Goal: Task Accomplishment & Management: Use online tool/utility

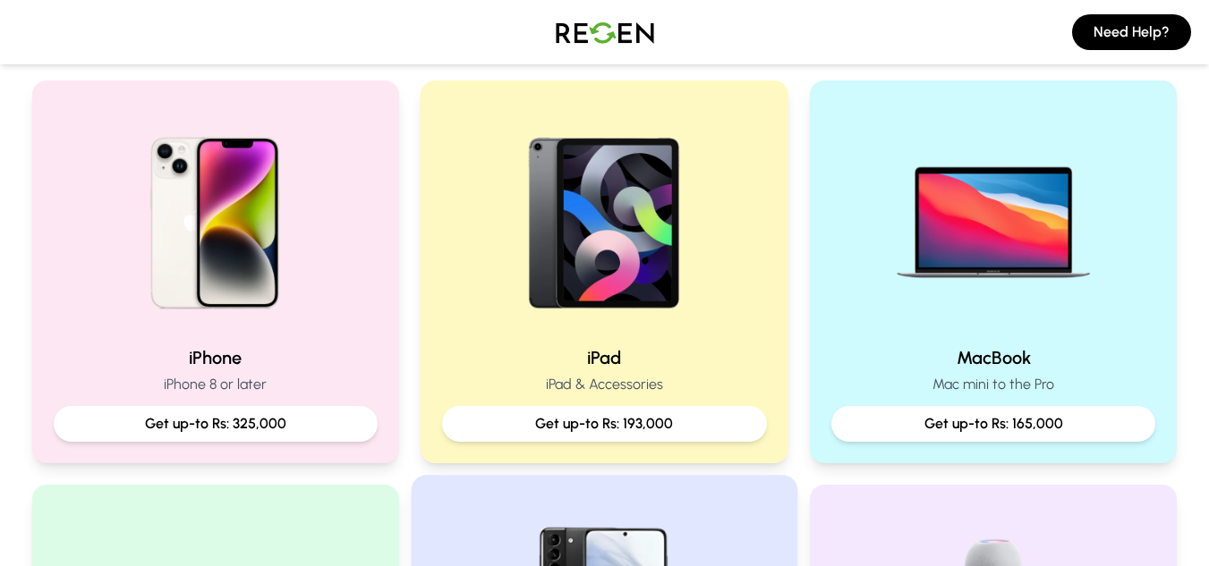
scroll to position [361, 0]
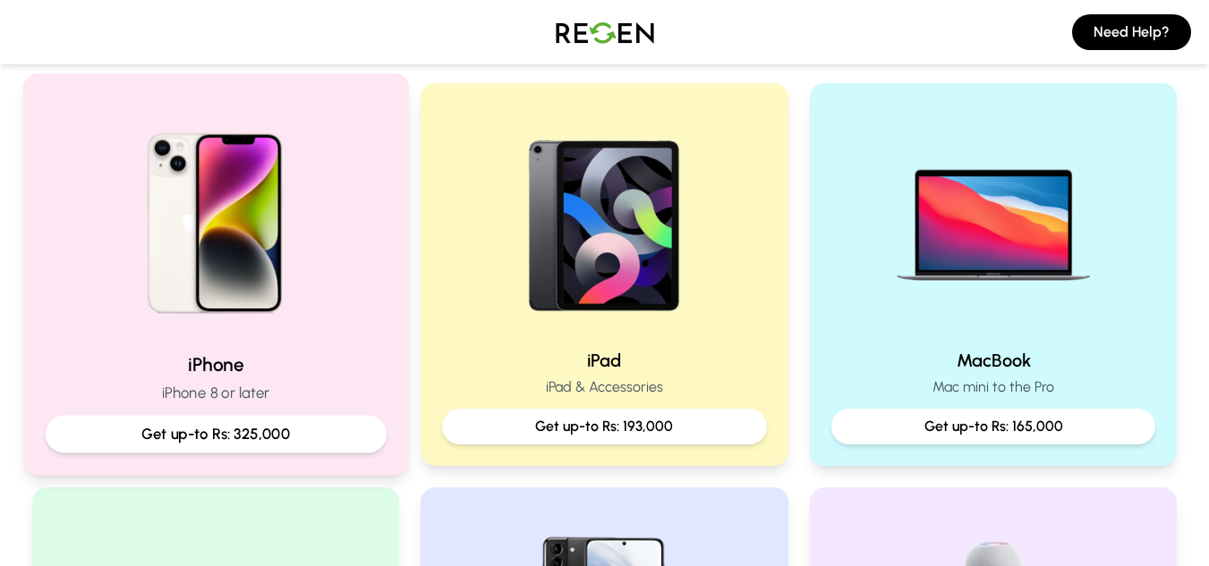
click at [319, 176] on img at bounding box center [215, 217] width 241 height 241
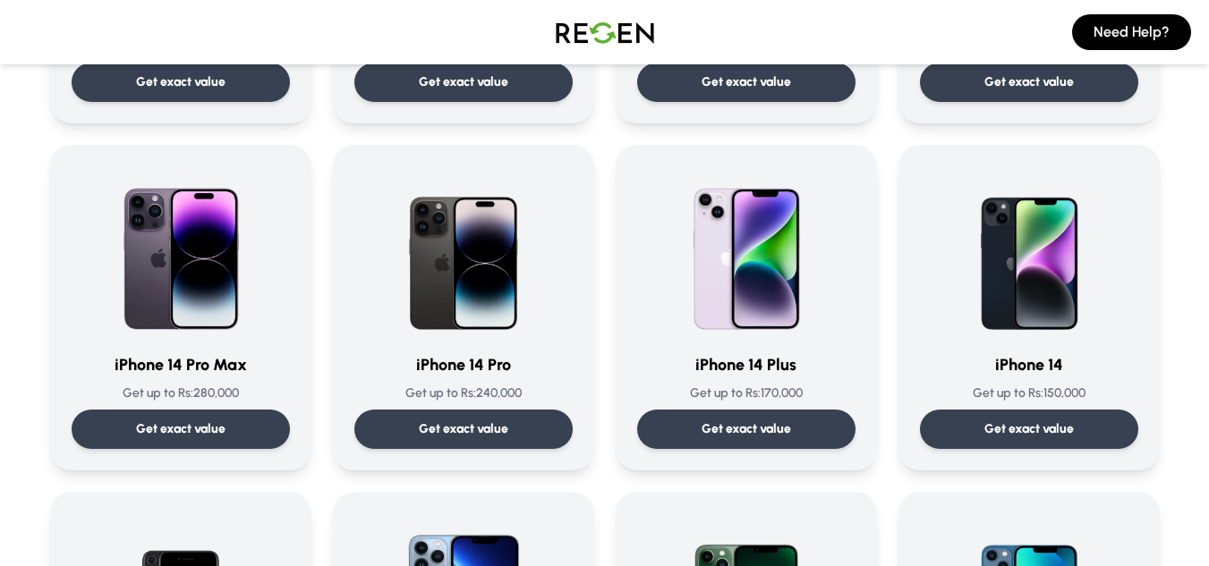
scroll to position [403, 0]
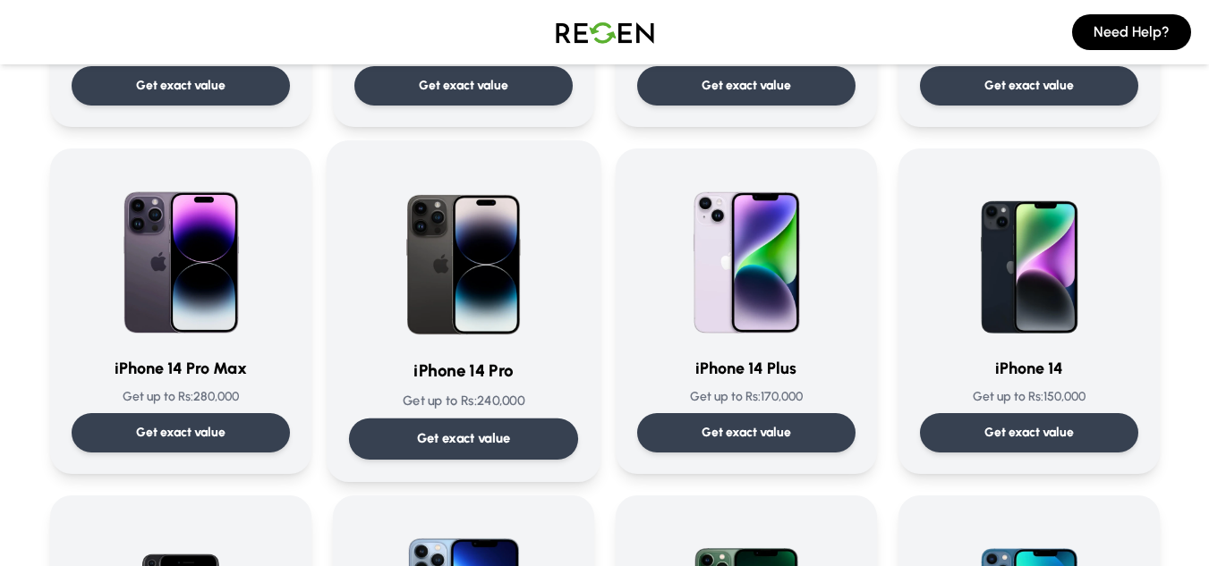
click at [454, 426] on div "Get exact value" at bounding box center [462, 439] width 229 height 41
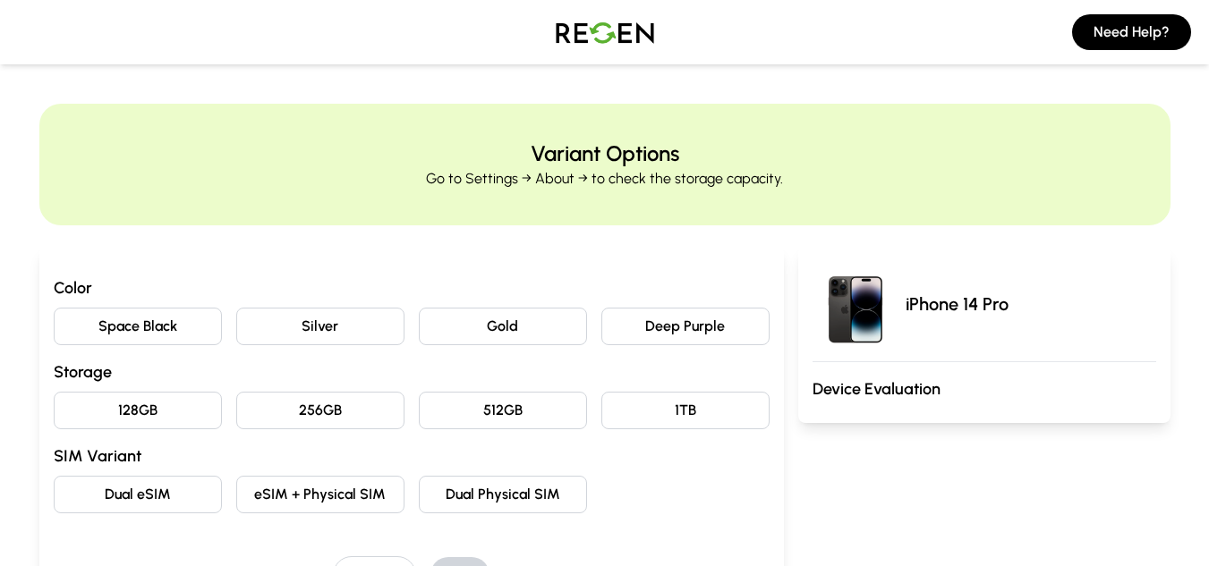
click at [185, 329] on button "Space Black" at bounding box center [138, 327] width 168 height 38
click at [145, 423] on button "128GB" at bounding box center [138, 411] width 168 height 38
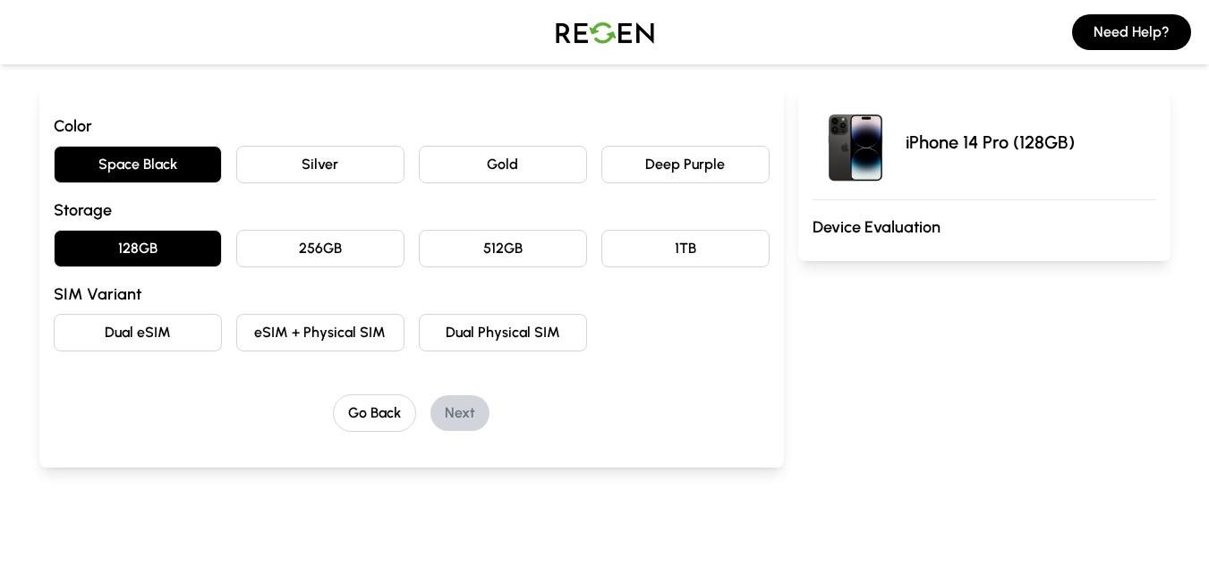
scroll to position [172, 0]
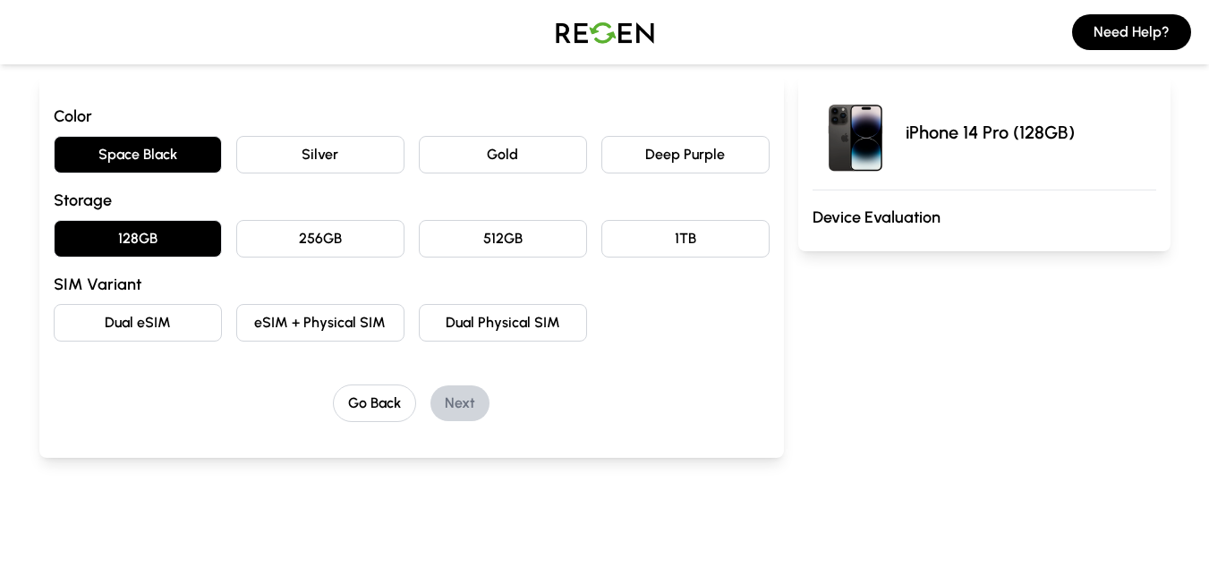
click at [135, 318] on button "Dual eSIM" at bounding box center [138, 323] width 168 height 38
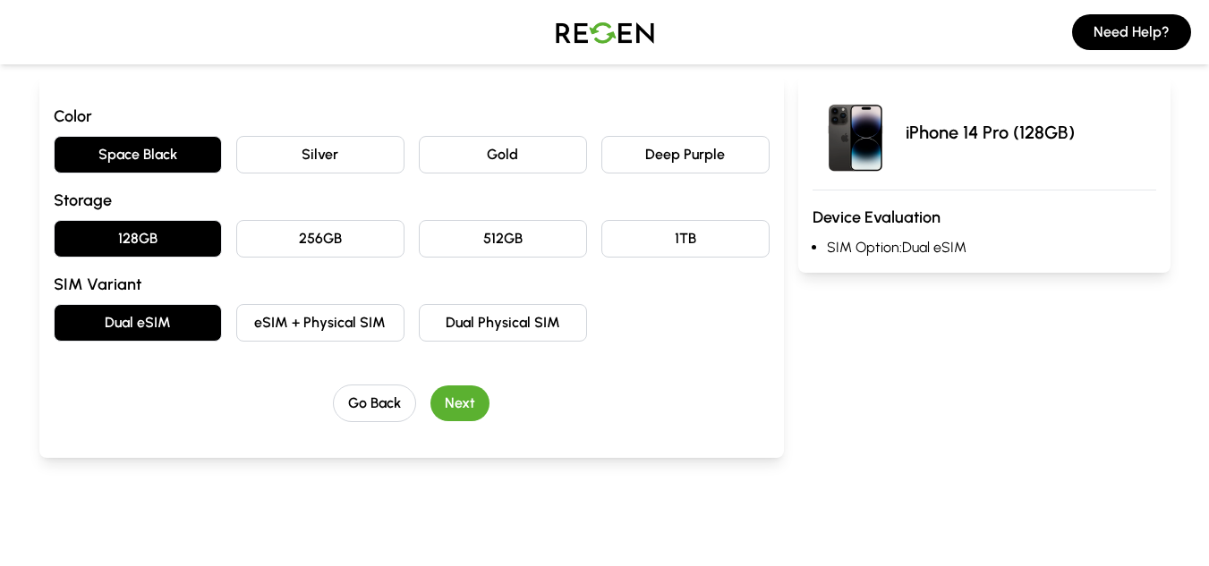
click at [458, 407] on button "Next" at bounding box center [459, 404] width 59 height 36
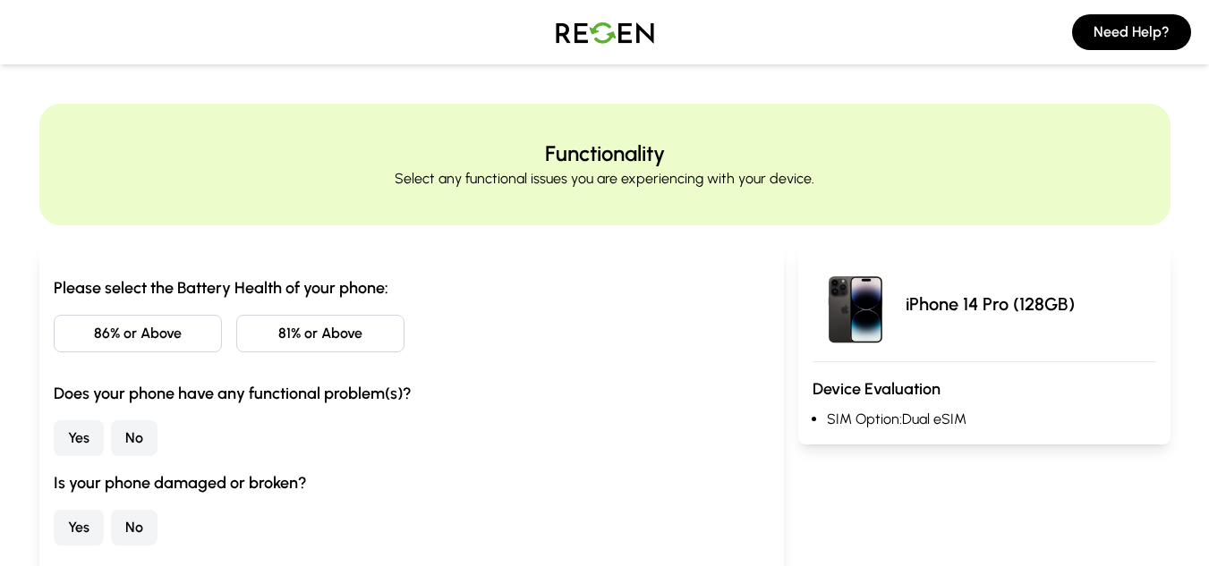
click at [154, 333] on button "86% or Above" at bounding box center [138, 334] width 168 height 38
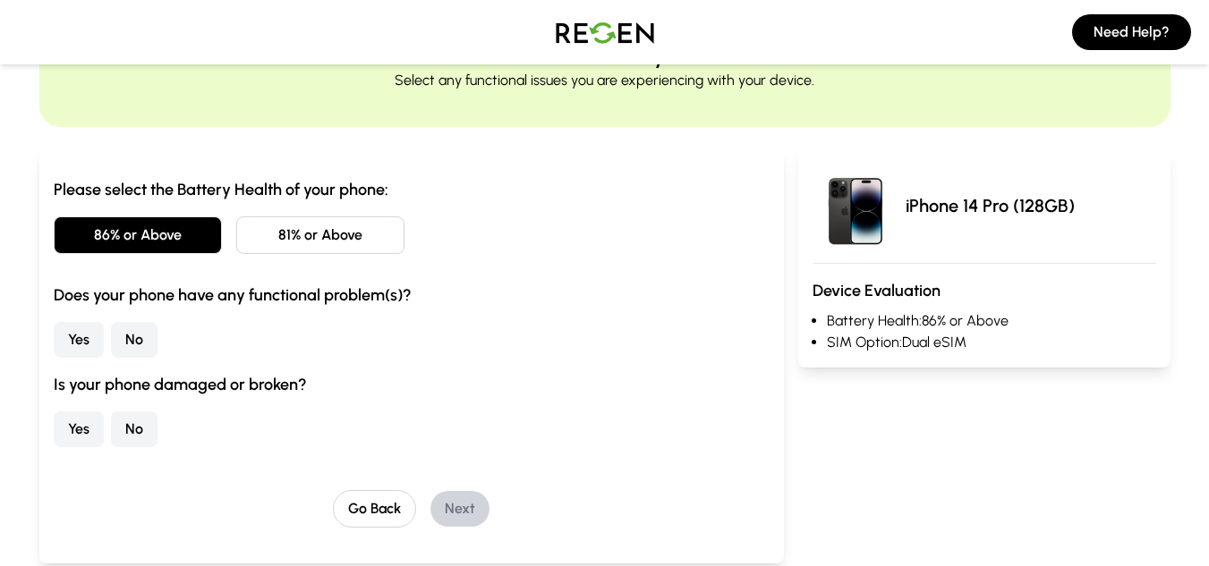
scroll to position [99, 0]
click at [135, 338] on button "No" at bounding box center [134, 339] width 47 height 36
click at [123, 426] on button "No" at bounding box center [134, 429] width 47 height 36
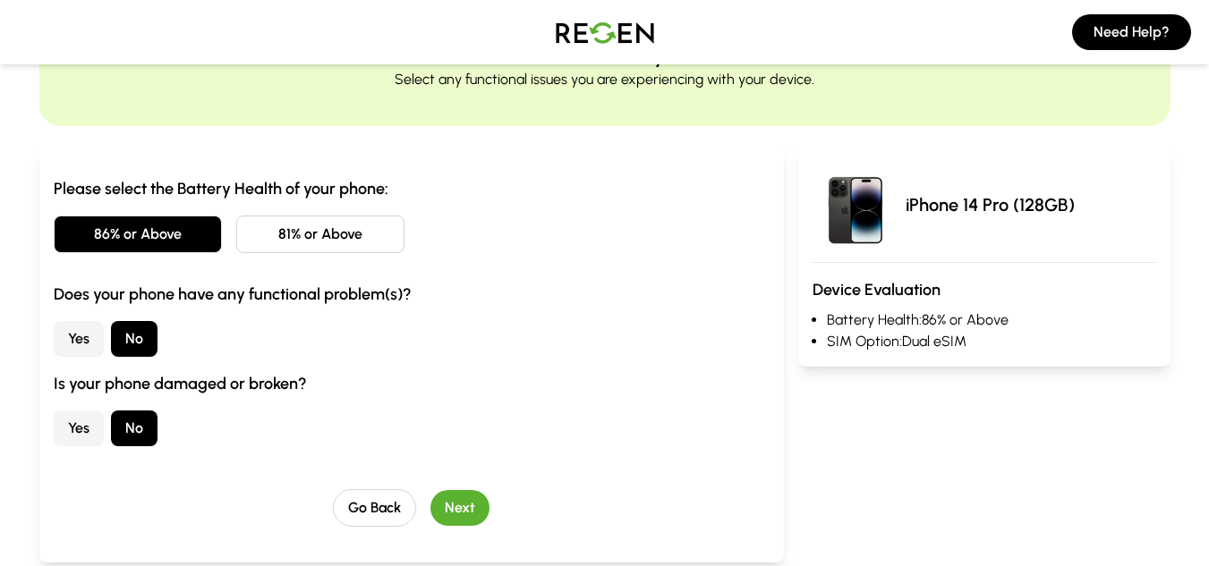
click at [456, 505] on button "Next" at bounding box center [459, 508] width 59 height 36
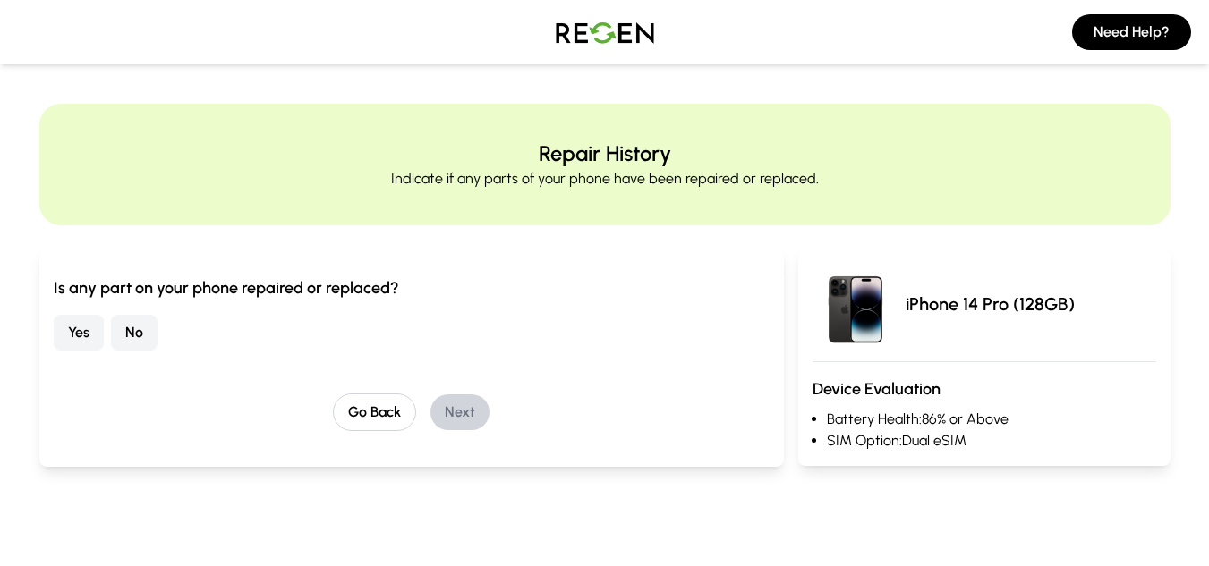
click at [123, 335] on button "No" at bounding box center [134, 333] width 47 height 36
click at [475, 417] on button "Next" at bounding box center [459, 413] width 59 height 36
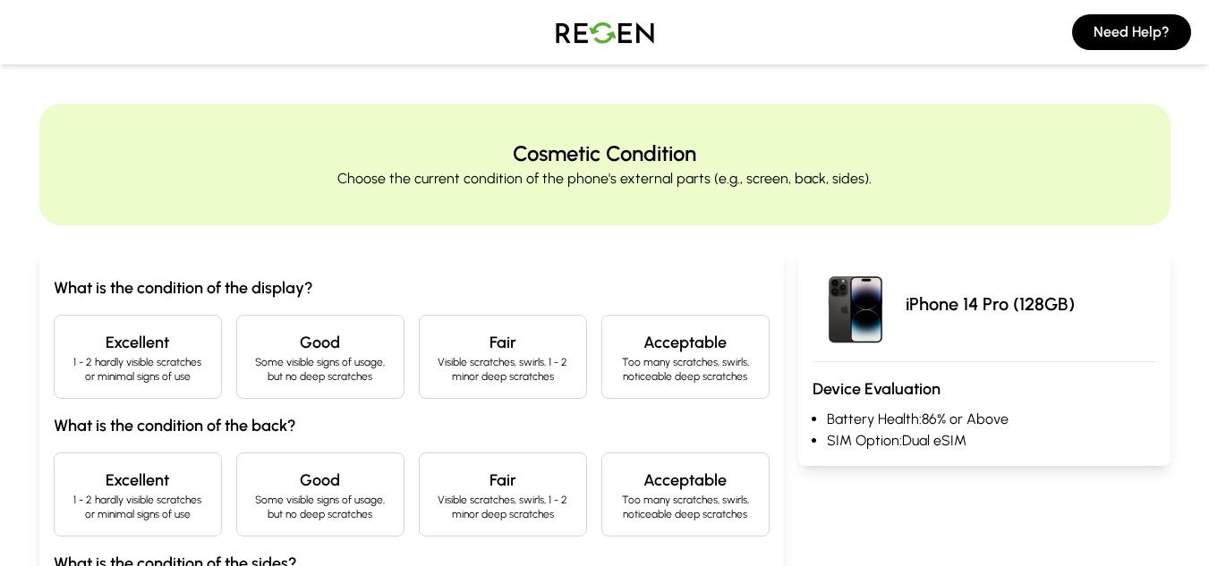
click at [171, 361] on p "1 - 2 hardly visible scratches or minimal signs of use" at bounding box center [138, 369] width 138 height 29
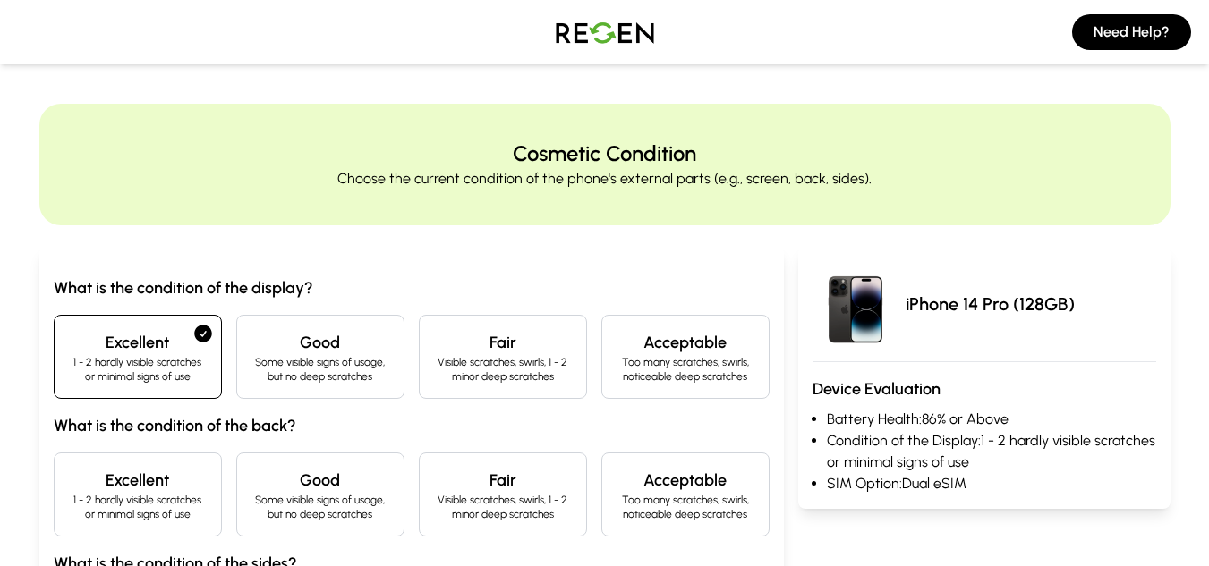
click at [161, 514] on p "1 - 2 hardly visible scratches or minimal signs of use" at bounding box center [138, 507] width 138 height 29
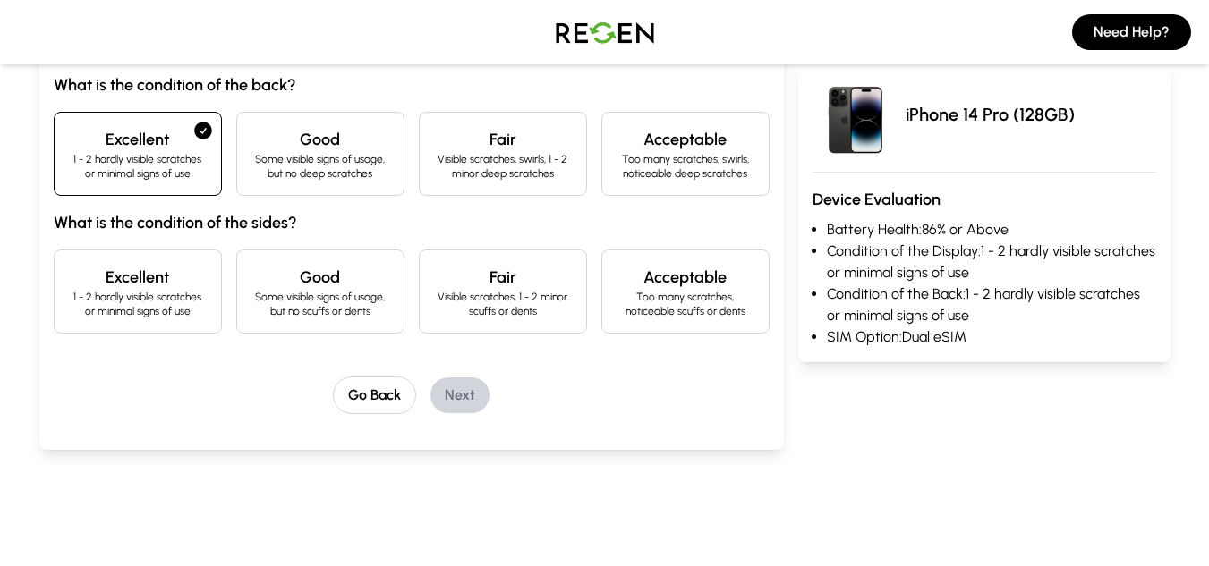
scroll to position [339, 0]
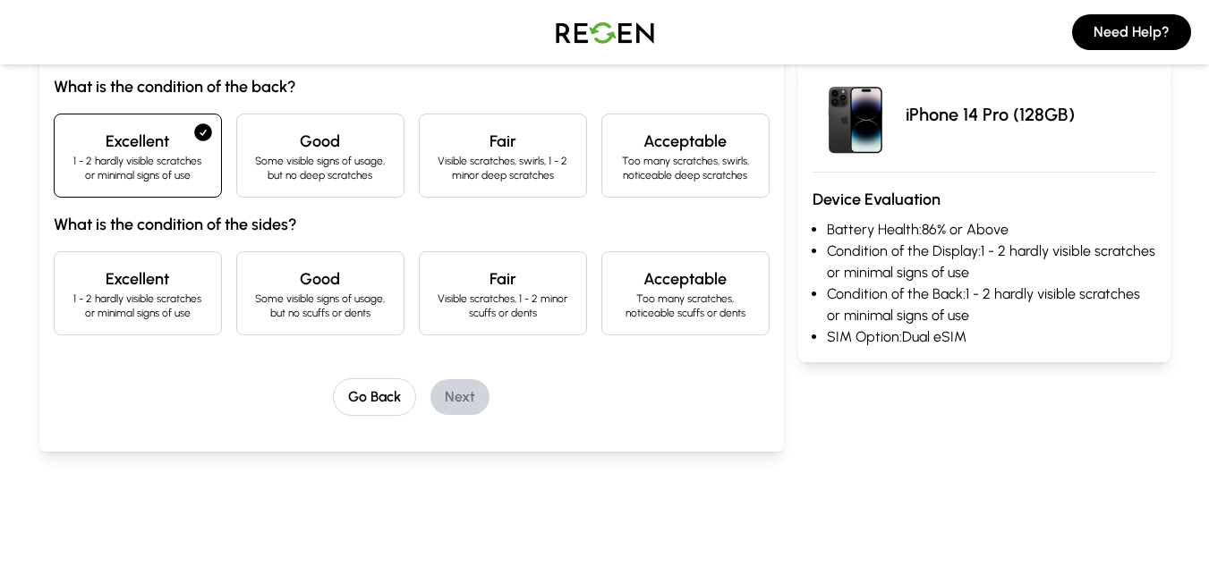
click at [156, 326] on div "Excellent 1 - 2 hardly visible scratches or minimal signs of use" at bounding box center [138, 293] width 168 height 84
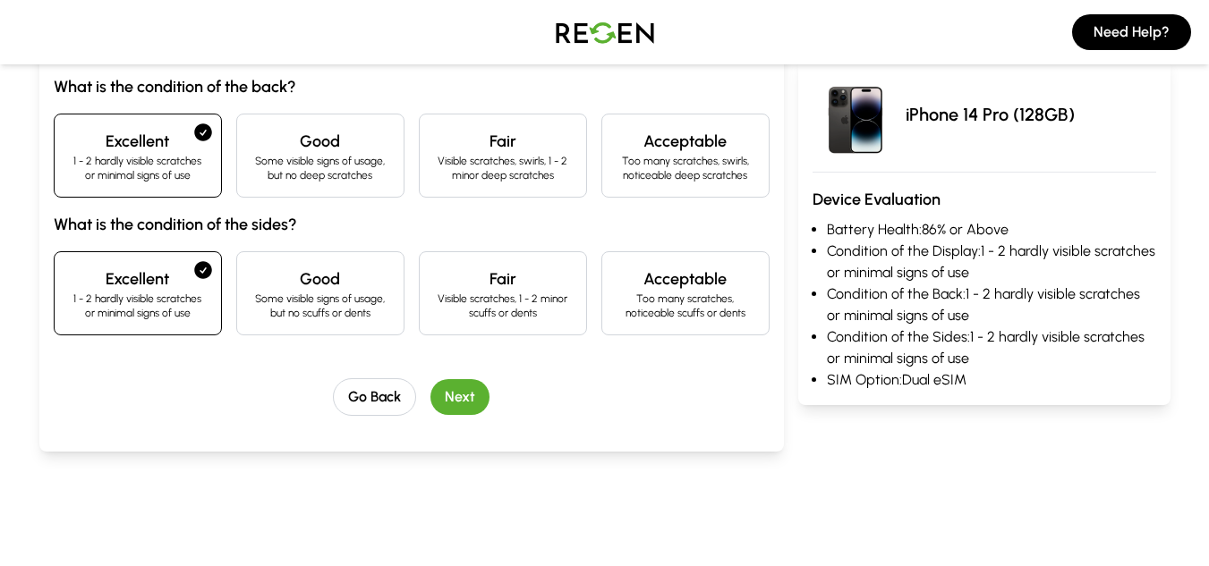
click at [460, 394] on button "Next" at bounding box center [459, 397] width 59 height 36
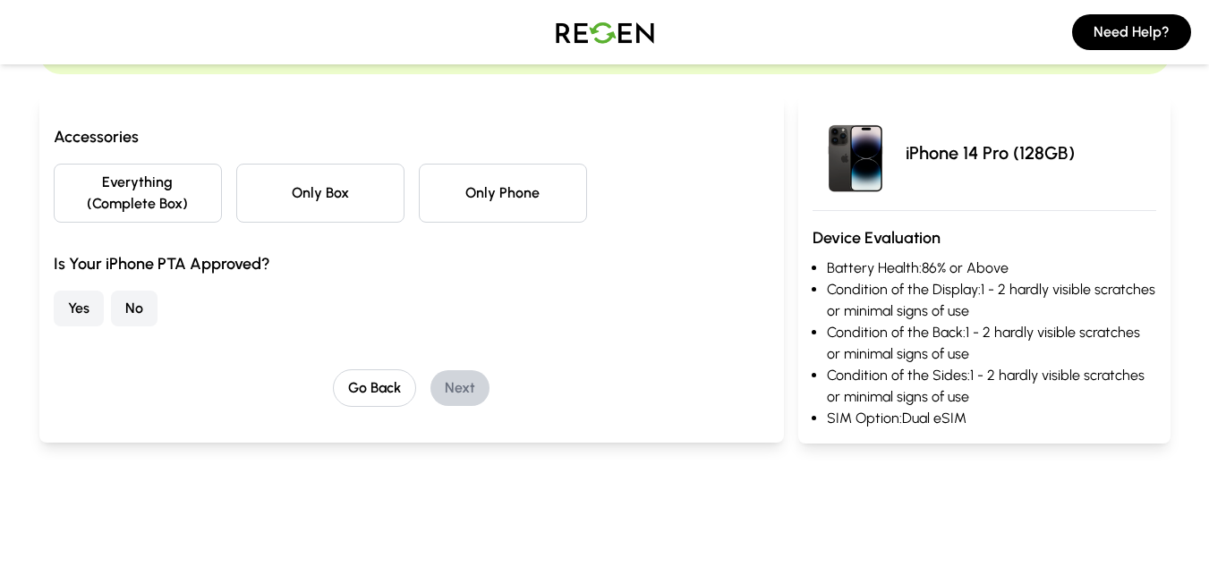
scroll to position [145, 0]
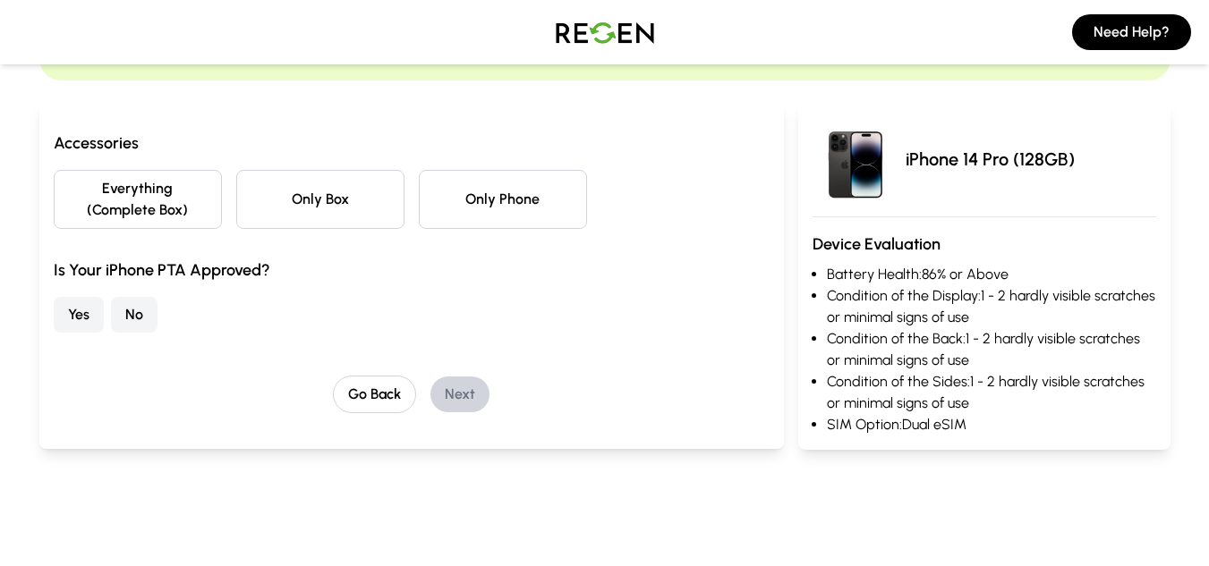
click at [190, 204] on button "Everything (Complete Box)" at bounding box center [138, 199] width 168 height 59
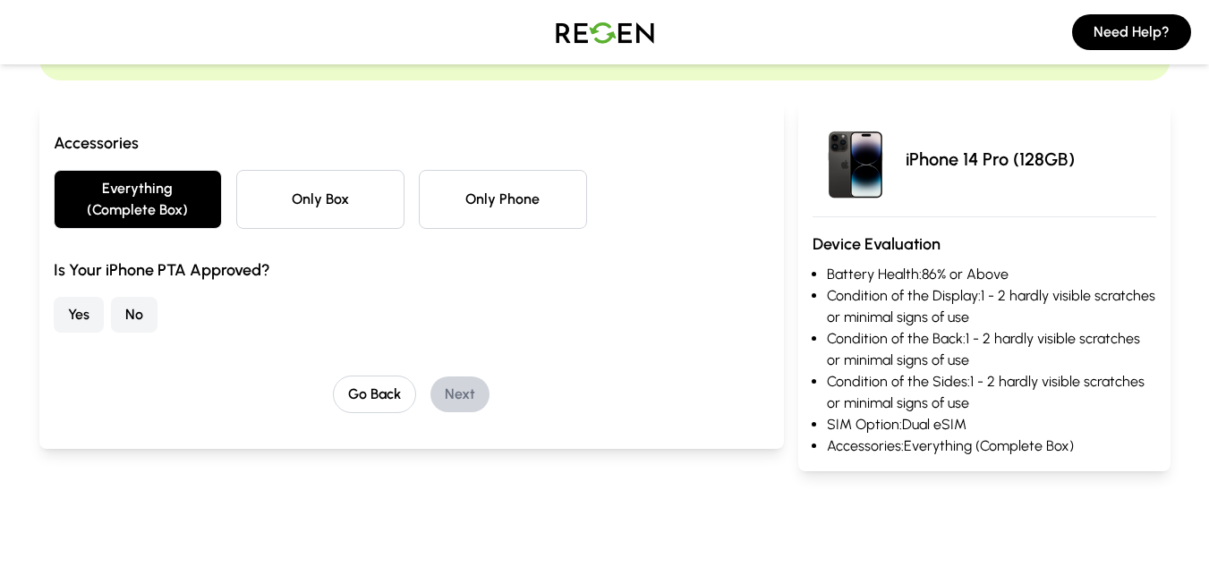
click at [133, 307] on button "No" at bounding box center [134, 315] width 47 height 36
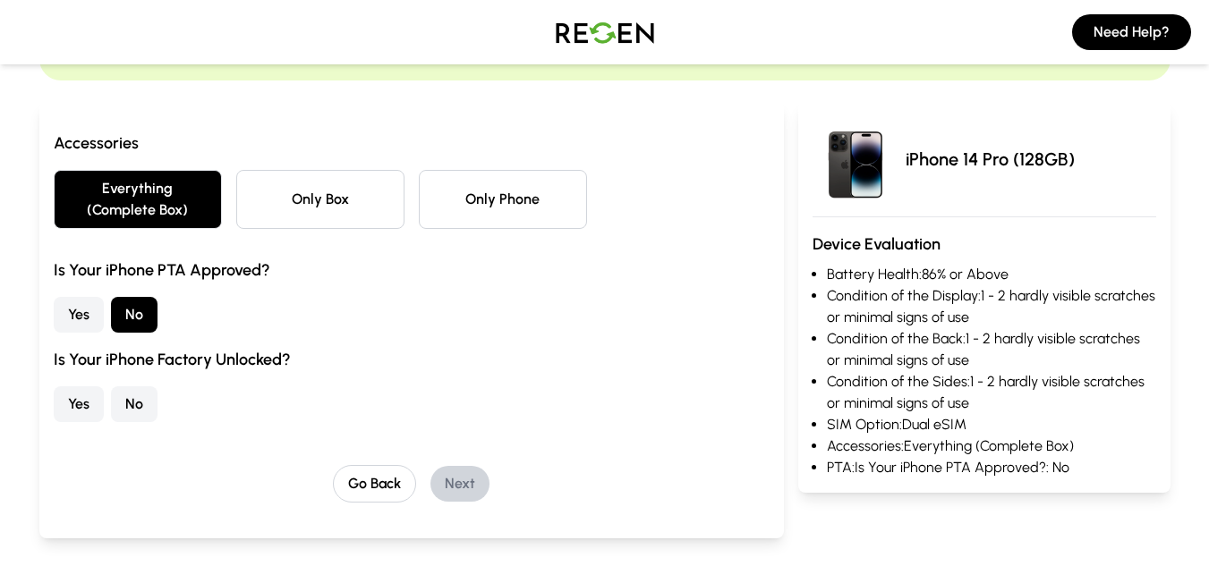
click at [81, 399] on button "Yes" at bounding box center [79, 404] width 50 height 36
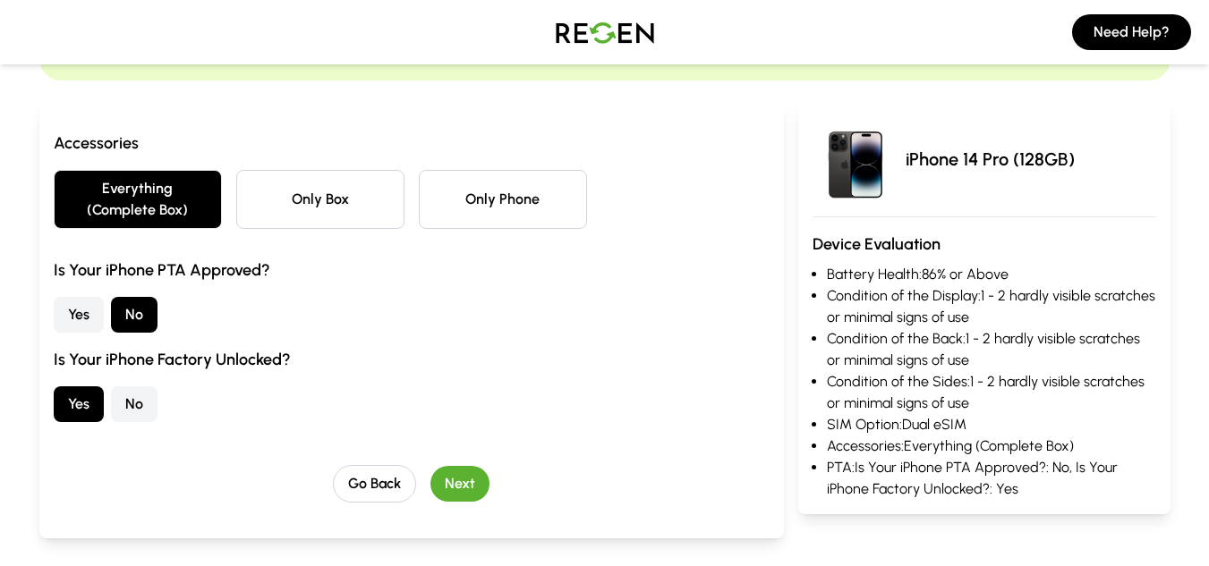
click at [463, 485] on button "Next" at bounding box center [459, 484] width 59 height 36
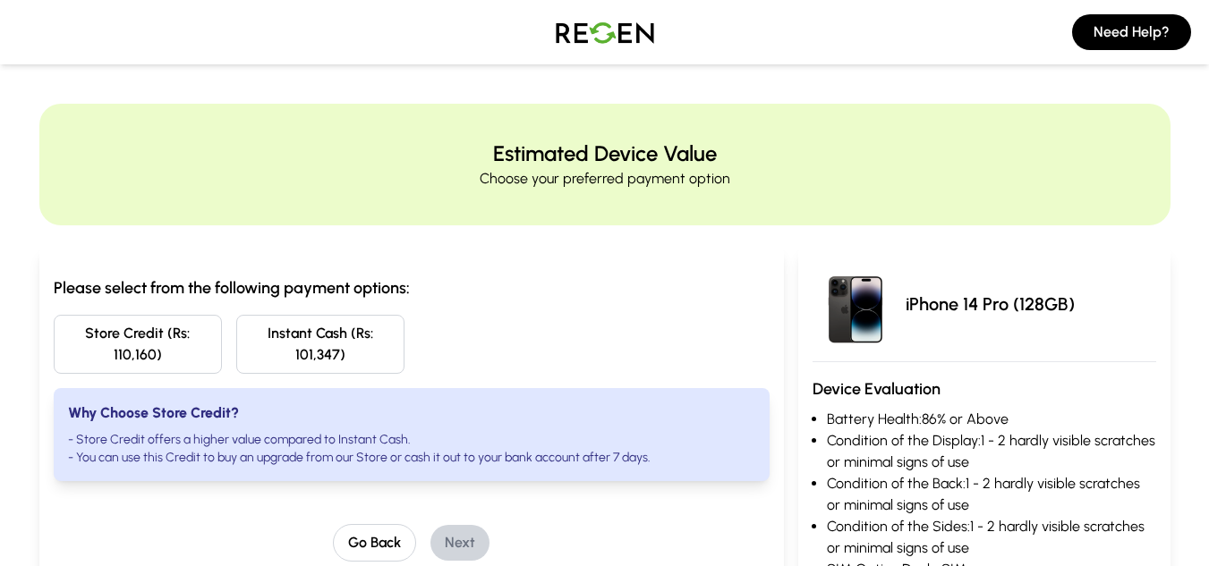
click at [293, 357] on button "Instant Cash (Rs: 101,347)" at bounding box center [320, 344] width 168 height 59
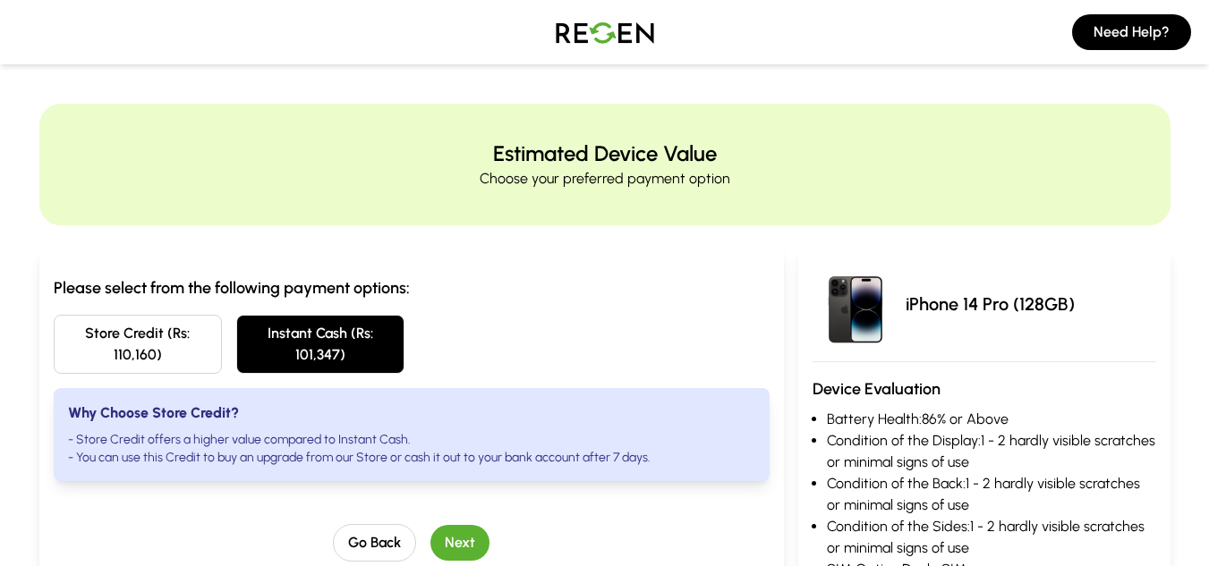
click at [466, 539] on button "Next" at bounding box center [459, 543] width 59 height 36
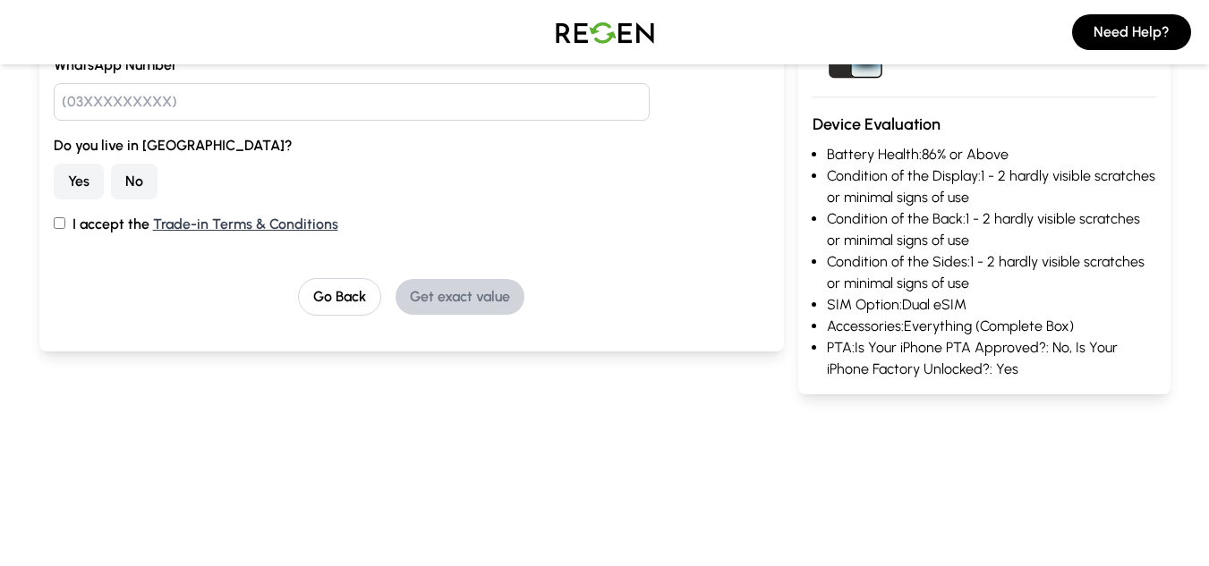
scroll to position [315, 0]
click at [123, 174] on button "No" at bounding box center [134, 183] width 47 height 36
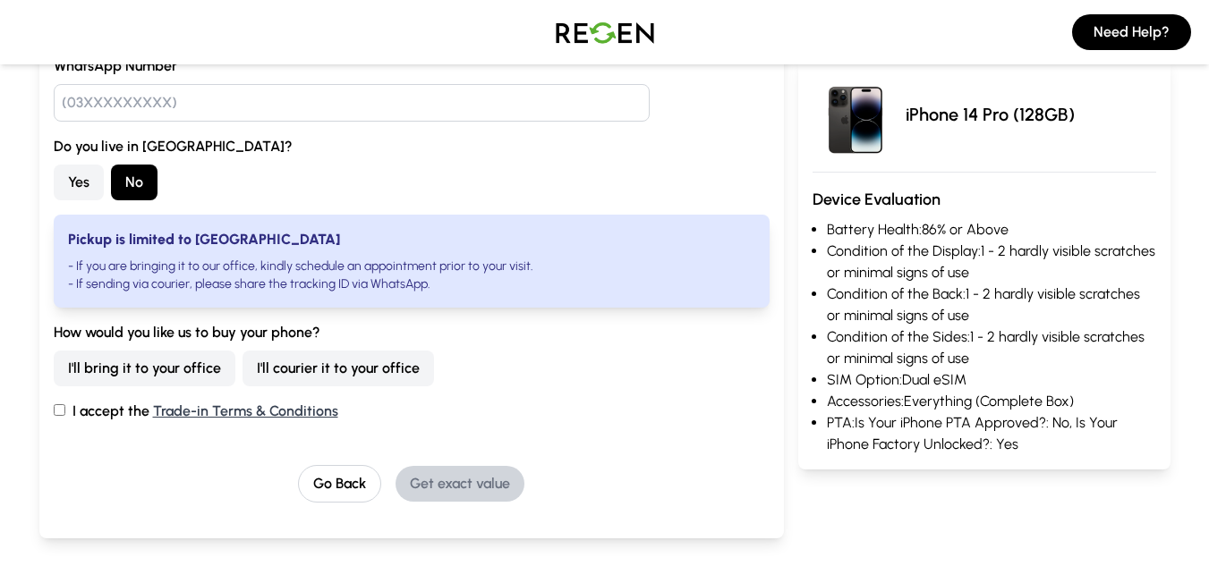
click at [288, 362] on button "I'll courier it to your office" at bounding box center [337, 369] width 191 height 36
